Goal: Obtain resource: Download file/media

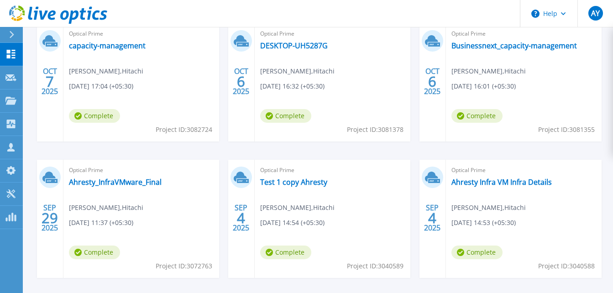
scroll to position [176, 0]
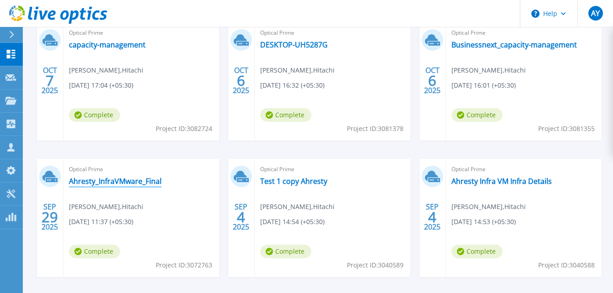
click at [144, 184] on link "Ahresty_InfraVMware_Final" at bounding box center [115, 181] width 93 height 9
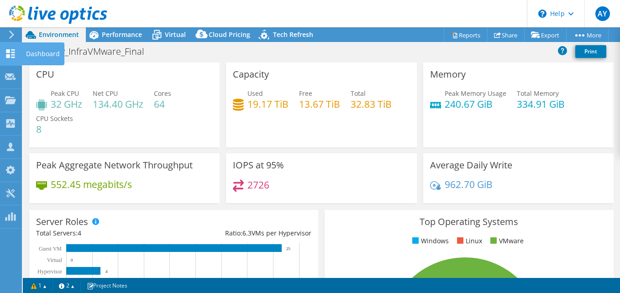
click at [39, 54] on div "Dashboard" at bounding box center [42, 53] width 43 height 23
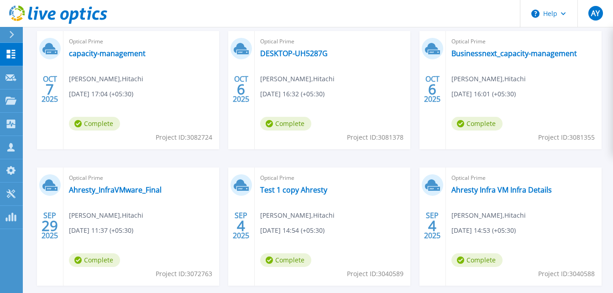
scroll to position [168, 0]
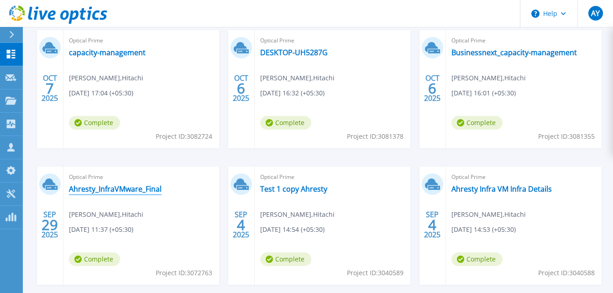
click at [117, 190] on link "Ahresty_InfraVMware_Final" at bounding box center [115, 189] width 93 height 9
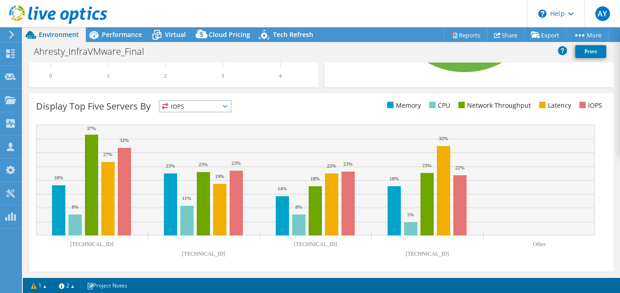
scroll to position [342, 0]
click at [206, 104] on span "IOPS" at bounding box center [195, 106] width 72 height 11
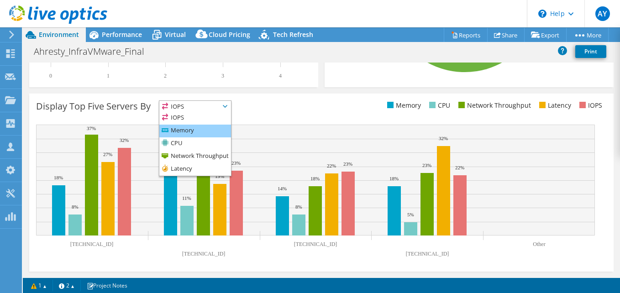
click at [192, 132] on li "Memory" at bounding box center [195, 131] width 72 height 13
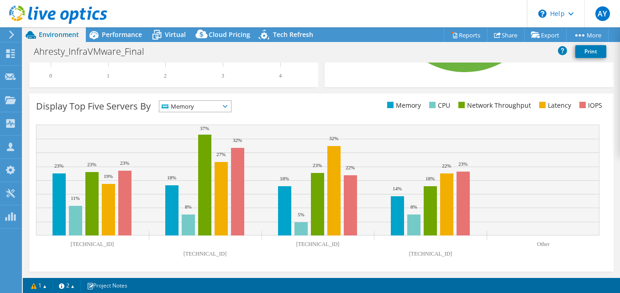
click at [190, 104] on span "Memory" at bounding box center [189, 106] width 60 height 11
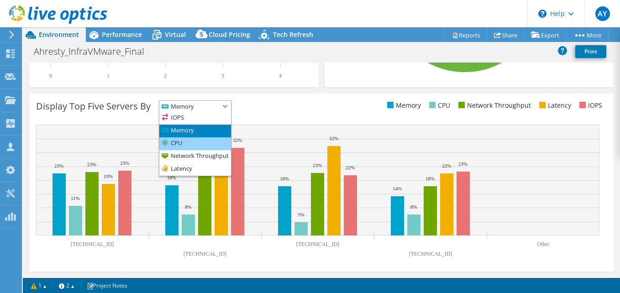
click at [183, 144] on li "CPU" at bounding box center [195, 143] width 72 height 13
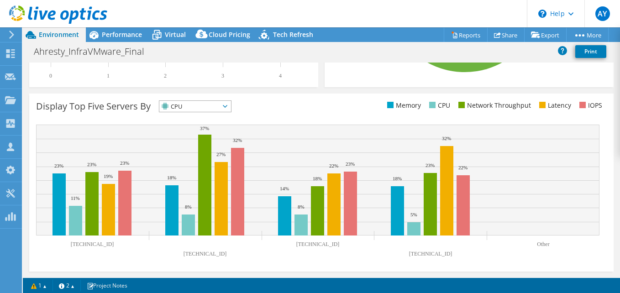
click at [210, 104] on span "CPU" at bounding box center [189, 106] width 60 height 11
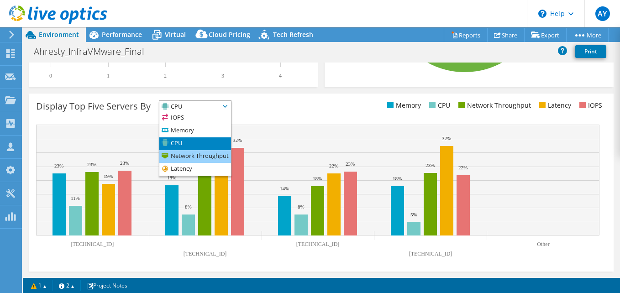
click at [200, 158] on li "Network Throughput" at bounding box center [195, 156] width 72 height 13
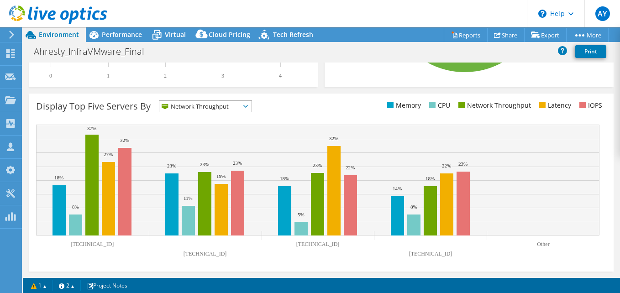
click at [196, 107] on span "Network Throughput" at bounding box center [199, 106] width 81 height 11
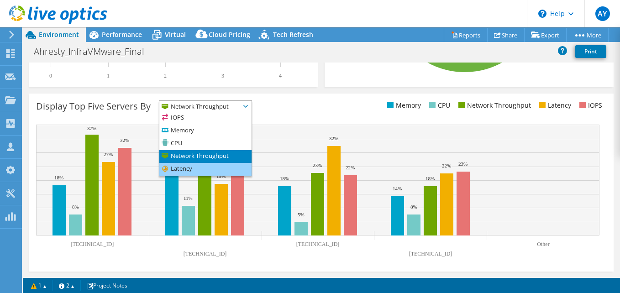
click at [184, 172] on li "Latency" at bounding box center [205, 169] width 92 height 13
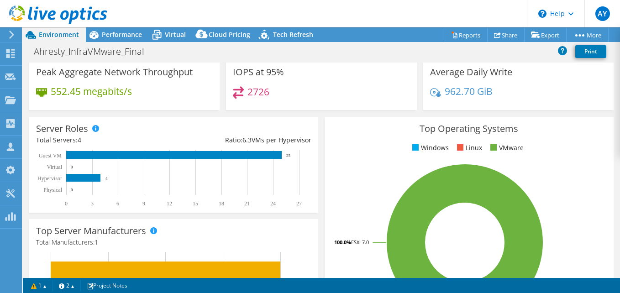
scroll to position [0, 0]
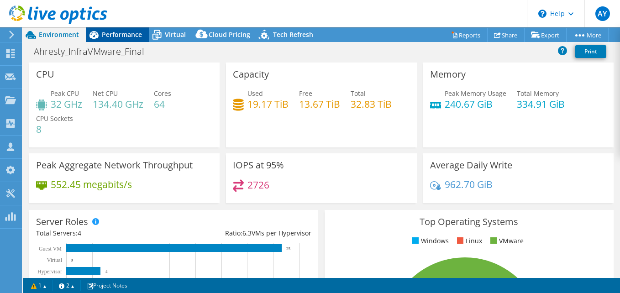
click at [117, 37] on span "Performance" at bounding box center [122, 34] width 40 height 9
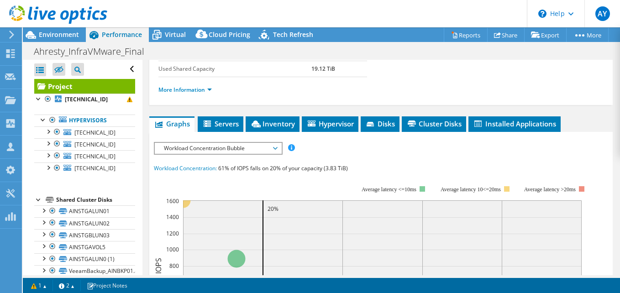
scroll to position [187, 0]
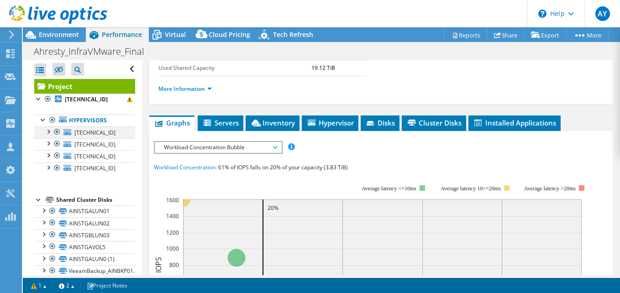
click at [47, 131] on div at bounding box center [47, 131] width 9 height 9
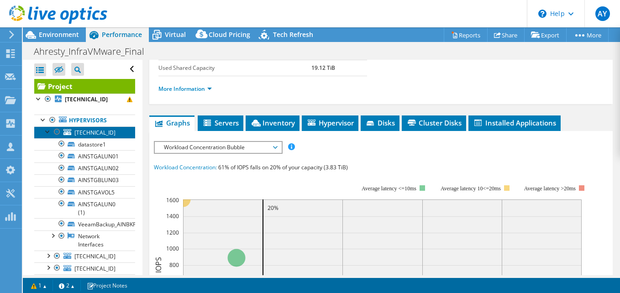
click at [100, 137] on link "10.250.0.236" at bounding box center [84, 133] width 101 height 12
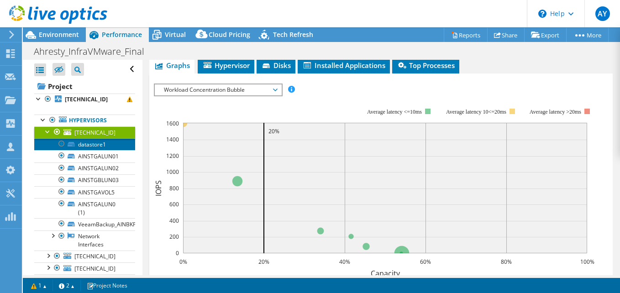
click at [96, 144] on link "datastore1" at bounding box center [84, 144] width 101 height 12
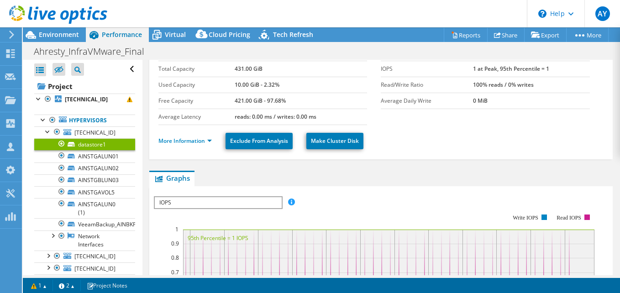
scroll to position [42, 0]
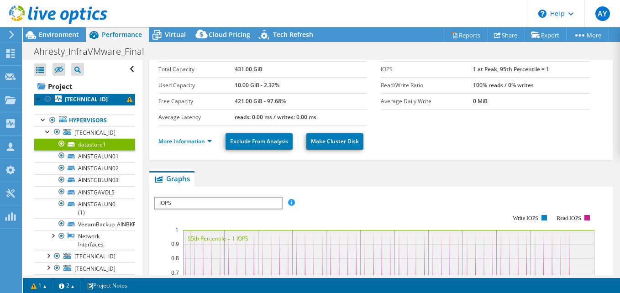
click at [71, 96] on b "10.250.0.236" at bounding box center [86, 99] width 43 height 8
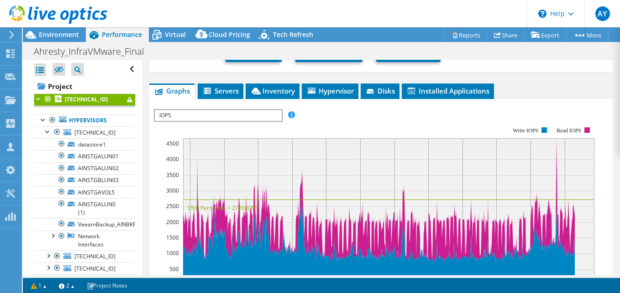
scroll to position [198, 0]
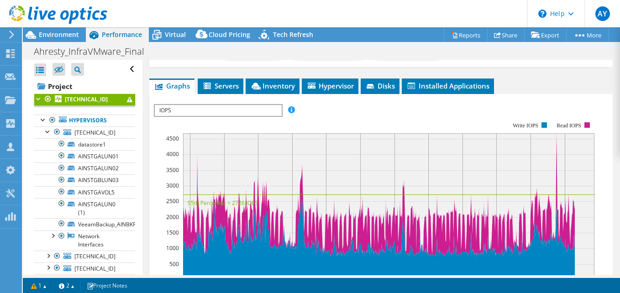
click at [233, 111] on span "IOPS" at bounding box center [218, 110] width 127 height 11
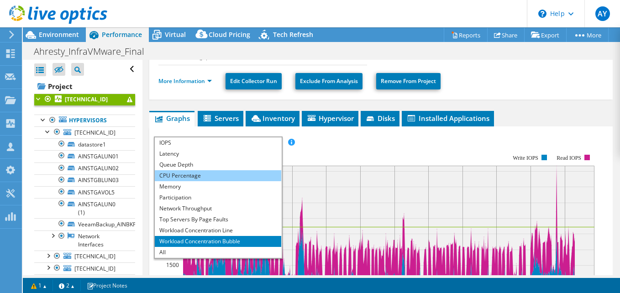
scroll to position [165, 0]
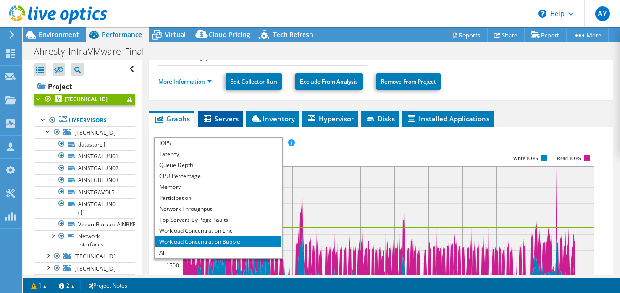
click at [226, 117] on span "Servers" at bounding box center [220, 118] width 37 height 9
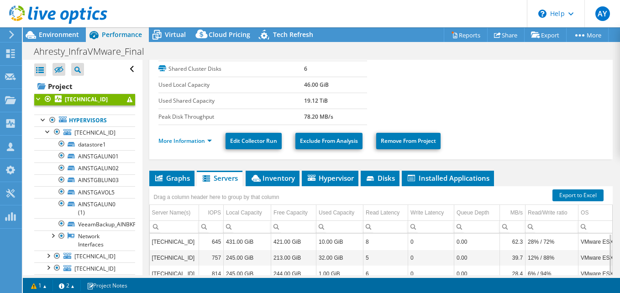
scroll to position [106, 0]
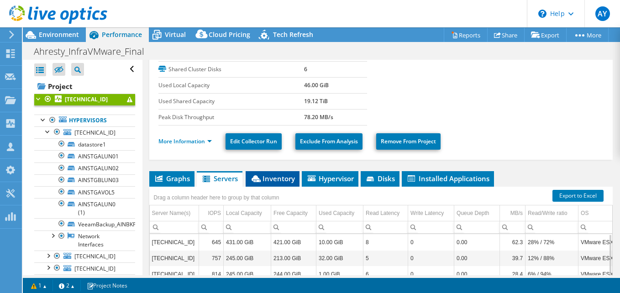
click at [275, 181] on span "Inventory" at bounding box center [272, 178] width 45 height 9
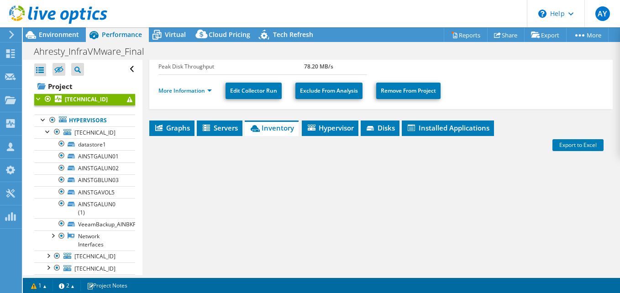
scroll to position [178, 0]
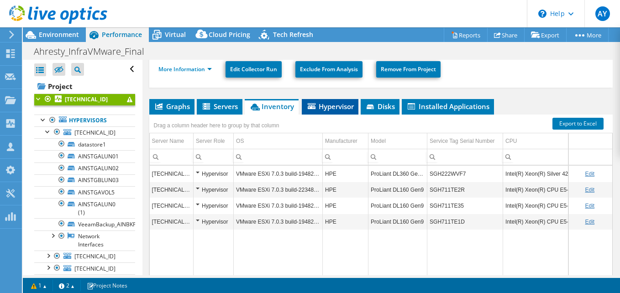
click at [331, 111] on li "Hypervisor" at bounding box center [330, 107] width 57 height 16
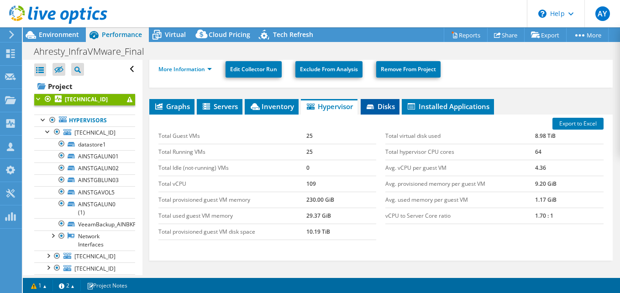
click at [397, 105] on li "Disks" at bounding box center [380, 107] width 39 height 16
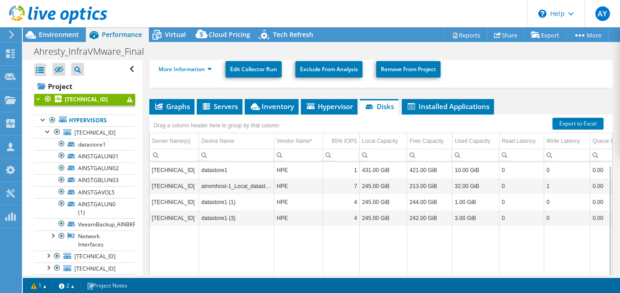
scroll to position [4, 0]
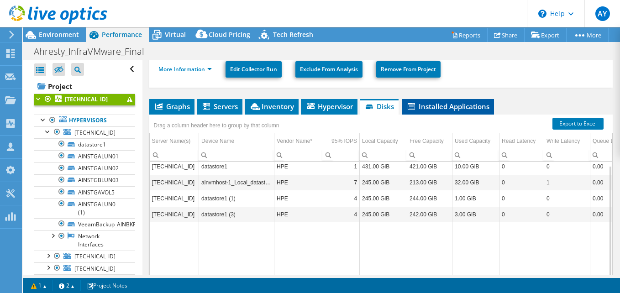
click at [461, 111] on li "Installed Applications" at bounding box center [448, 107] width 92 height 16
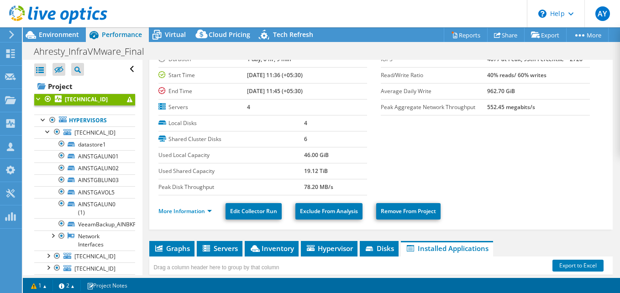
scroll to position [0, 0]
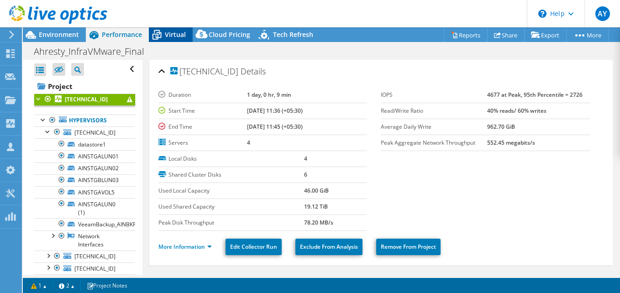
click at [171, 35] on span "Virtual" at bounding box center [175, 34] width 21 height 9
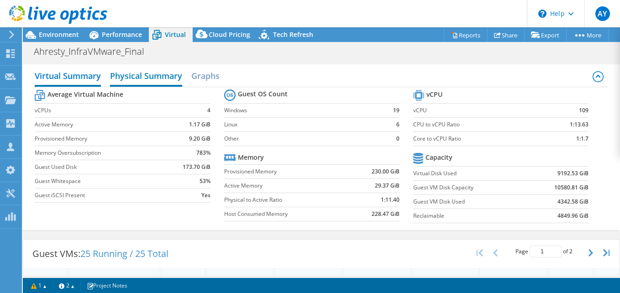
click at [143, 78] on h2 "Physical Summary" at bounding box center [146, 77] width 72 height 20
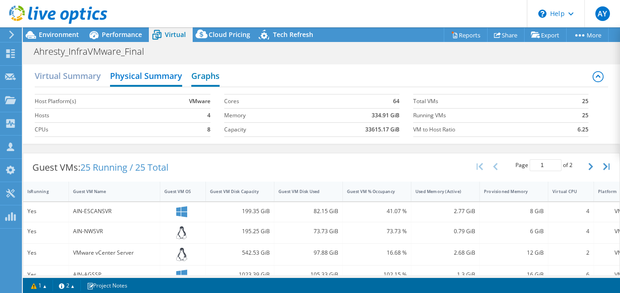
click at [209, 77] on h2 "Graphs" at bounding box center [205, 77] width 28 height 20
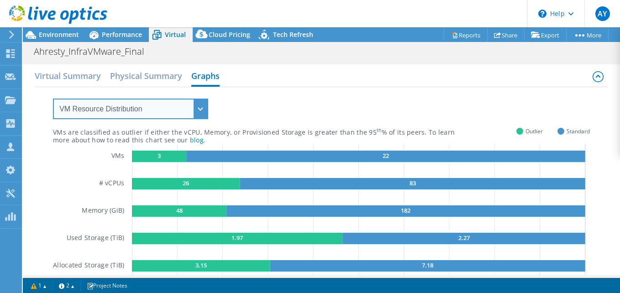
click at [194, 108] on select "VM Resource Distribution Provisioning Contrast Over Provisioning" at bounding box center [130, 109] width 155 height 21
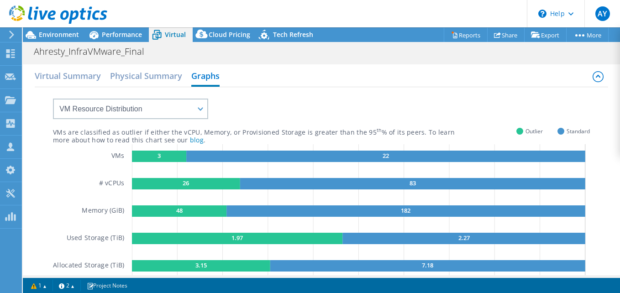
click at [259, 103] on div "VMs are classified as outlier if either the vCPU, Memory, or Provisioned Storag…" at bounding box center [321, 188] width 537 height 202
click at [107, 33] on span "Performance" at bounding box center [122, 34] width 40 height 9
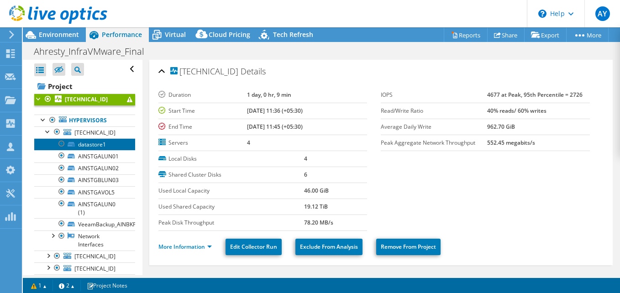
click at [85, 147] on link "datastore1" at bounding box center [84, 144] width 101 height 12
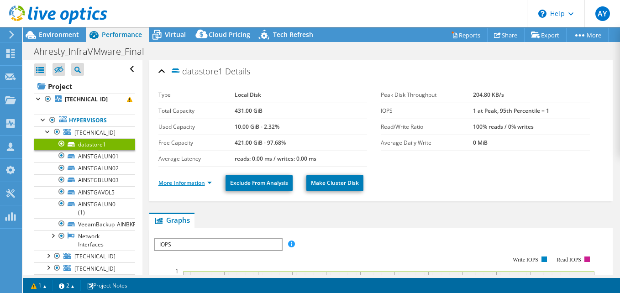
click at [185, 185] on link "More Information" at bounding box center [185, 183] width 53 height 8
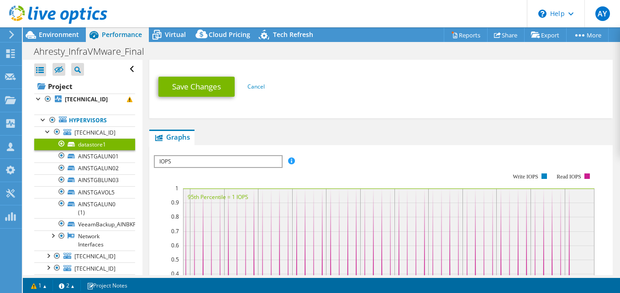
scroll to position [291, 0]
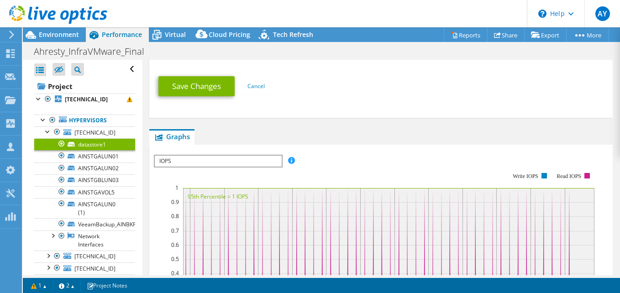
click at [235, 167] on div "IOPS IOPS Disk Throughput IO Size Latency Queue Depth CPU Percentage Memory Pag…" at bounding box center [218, 161] width 129 height 13
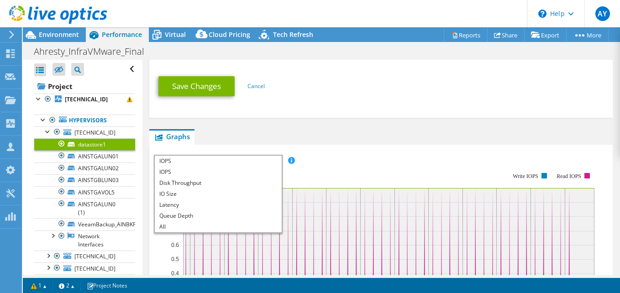
scroll to position [0, 0]
click at [194, 228] on li "All" at bounding box center [218, 227] width 127 height 11
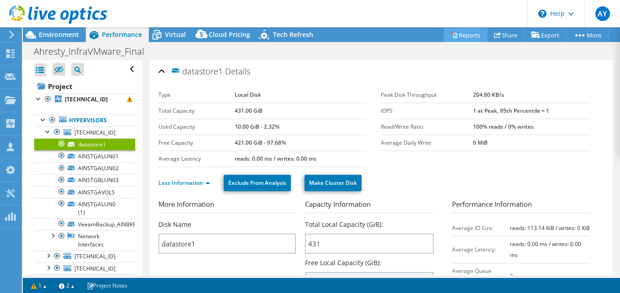
click at [461, 40] on link "Reports" at bounding box center [466, 35] width 44 height 14
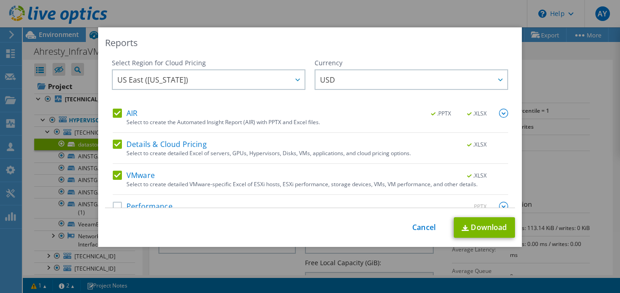
scroll to position [18, 0]
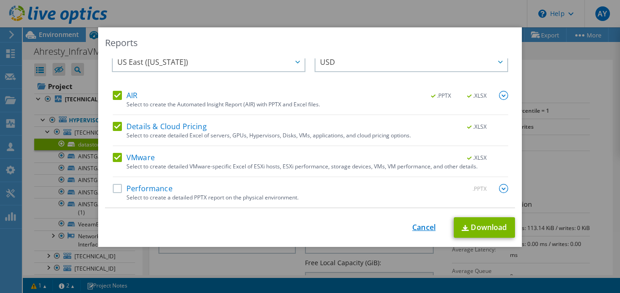
click at [414, 232] on link "Cancel" at bounding box center [423, 227] width 23 height 9
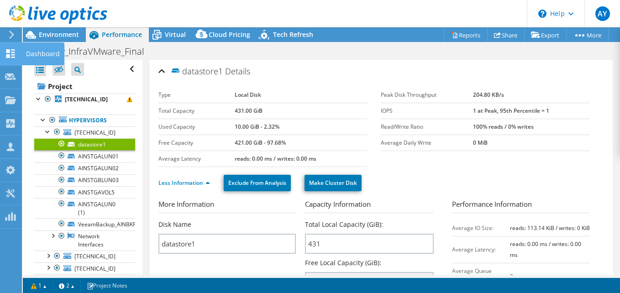
click at [38, 50] on div "Dashboard" at bounding box center [42, 53] width 43 height 23
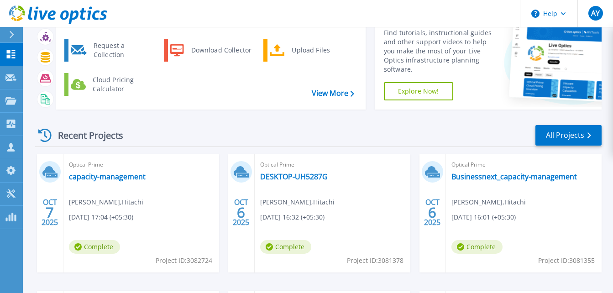
scroll to position [48, 0]
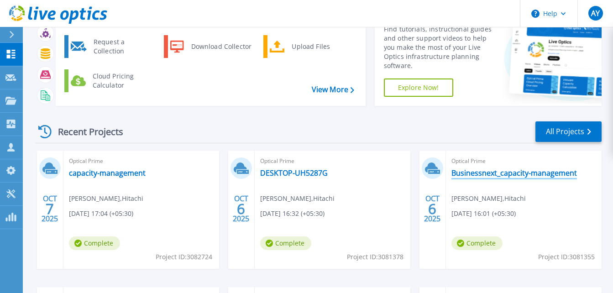
click at [505, 172] on link "Businessnext_capacity-management" at bounding box center [515, 173] width 126 height 9
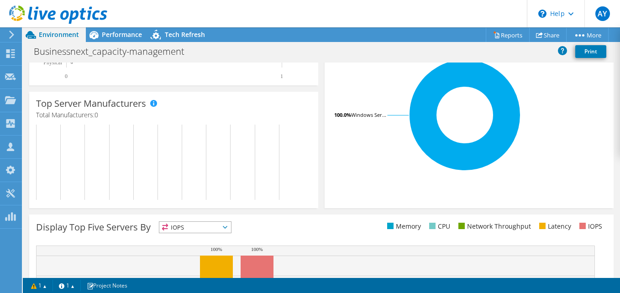
scroll to position [221, 0]
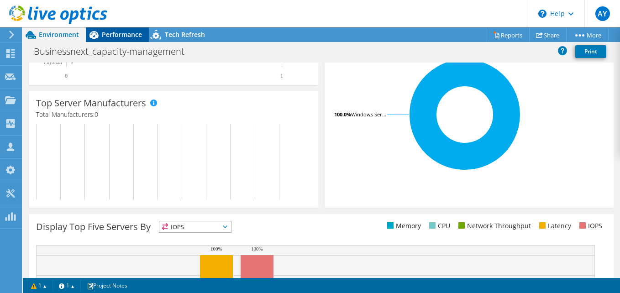
click at [127, 36] on span "Performance" at bounding box center [122, 34] width 40 height 9
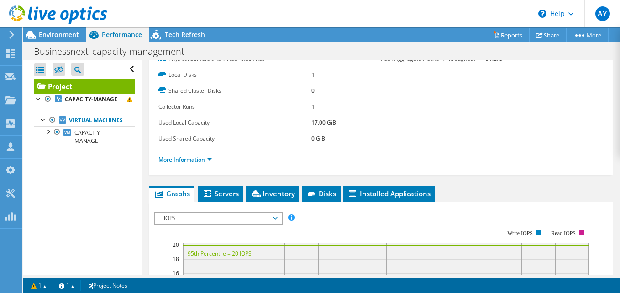
scroll to position [119, 0]
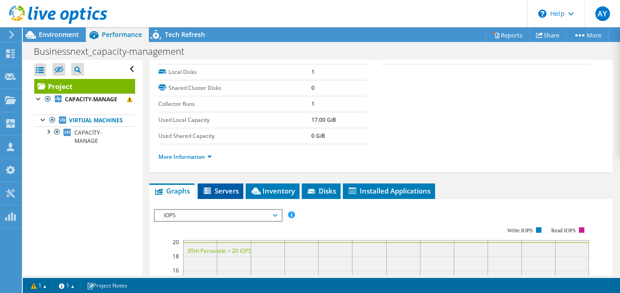
click at [222, 189] on span "Servers" at bounding box center [220, 190] width 37 height 9
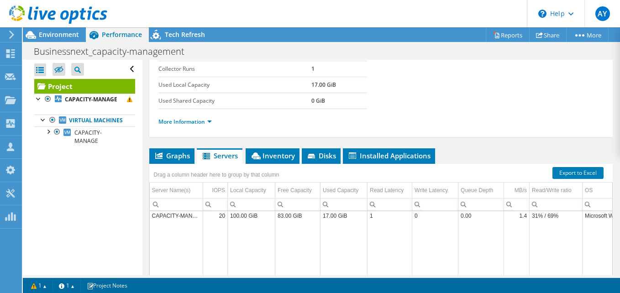
scroll to position [198, 0]
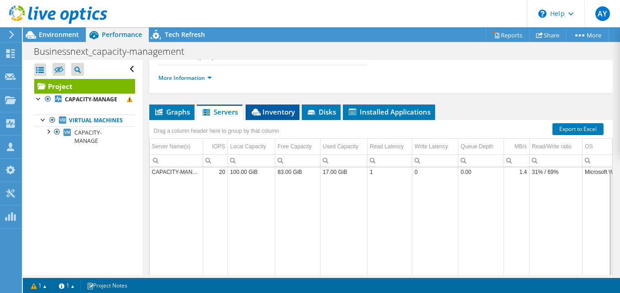
click at [277, 107] on span "Inventory" at bounding box center [272, 111] width 45 height 9
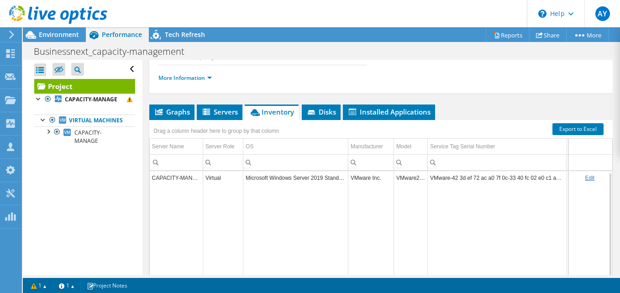
scroll to position [2, 0]
click at [331, 111] on span "Disks" at bounding box center [322, 111] width 30 height 9
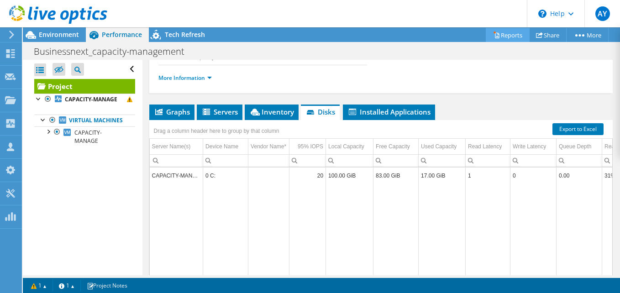
click at [508, 37] on link "Reports" at bounding box center [508, 35] width 44 height 14
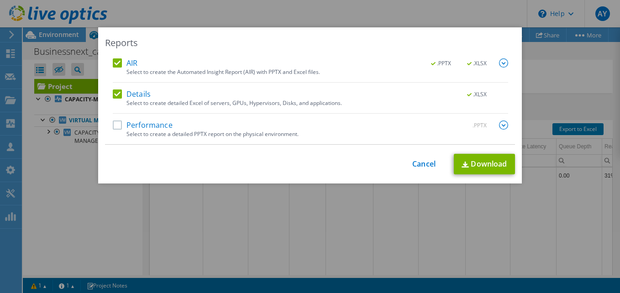
click at [499, 63] on img at bounding box center [503, 62] width 9 height 9
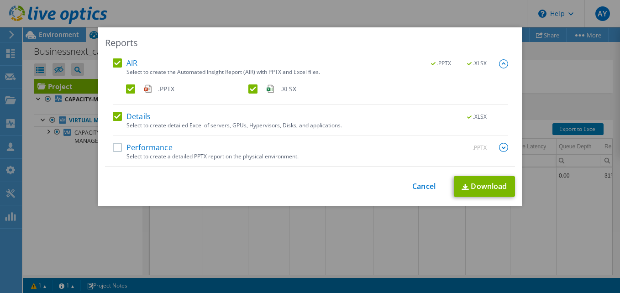
click at [248, 90] on label ".XLSX" at bounding box center [308, 89] width 121 height 9
click at [0, 0] on input ".XLSX" at bounding box center [0, 0] width 0 height 0
click at [250, 92] on label ".XLSX" at bounding box center [308, 89] width 121 height 9
click at [0, 0] on input ".XLSX" at bounding box center [0, 0] width 0 height 0
click at [501, 149] on img at bounding box center [503, 147] width 9 height 9
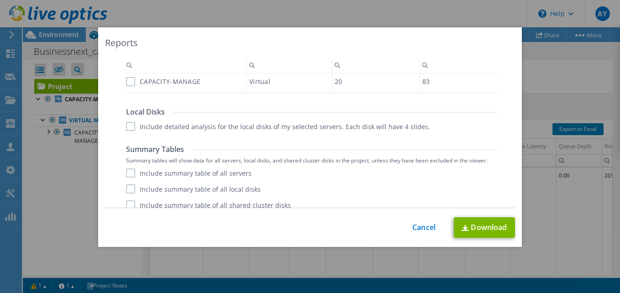
scroll to position [307, 0]
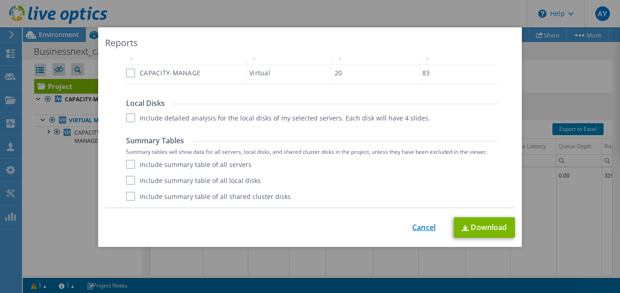
click at [417, 231] on link "Cancel" at bounding box center [423, 227] width 23 height 9
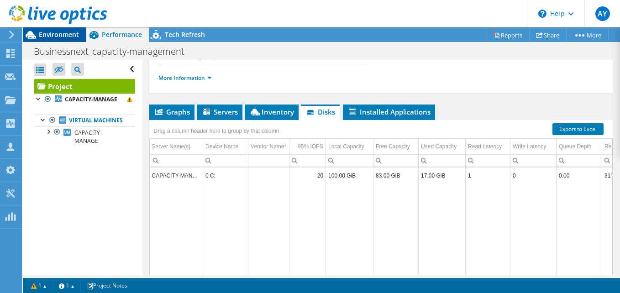
click at [66, 33] on span "Environment" at bounding box center [59, 34] width 40 height 9
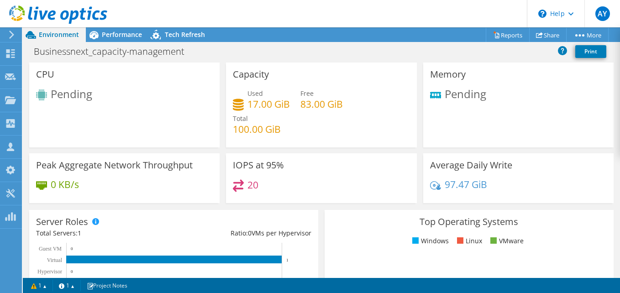
click at [413, 138] on div "Capacity Used 17.00 GiB Free 83.00 GiB Total 100.00 GiB" at bounding box center [321, 105] width 197 height 85
click at [559, 77] on div "Memory Pending" at bounding box center [518, 105] width 190 height 85
click at [605, 17] on span "AY" at bounding box center [603, 13] width 15 height 15
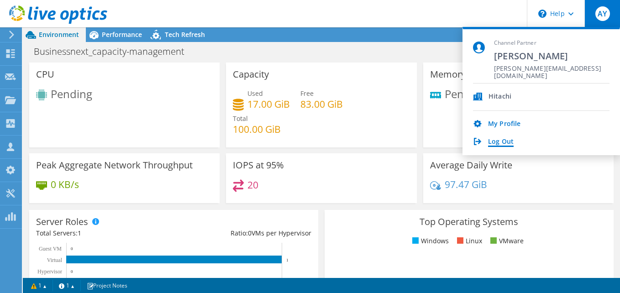
click at [498, 142] on link "Log Out" at bounding box center [501, 142] width 26 height 9
